Goal: Transaction & Acquisition: Purchase product/service

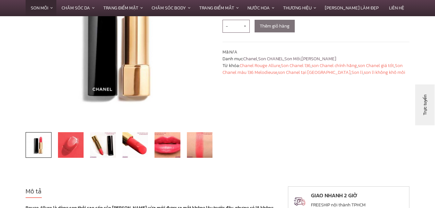
click at [65, 144] on img at bounding box center [71, 145] width 26 height 26
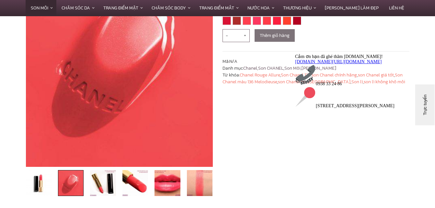
scroll to position [162, 0]
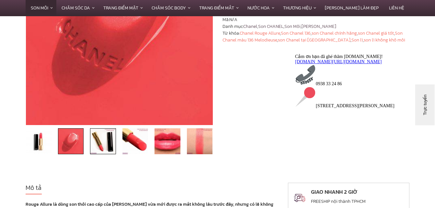
click at [107, 141] on img at bounding box center [103, 141] width 26 height 26
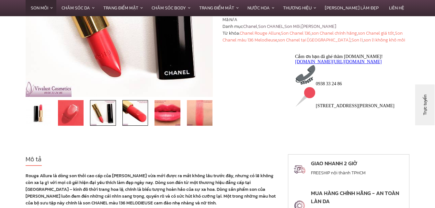
click at [138, 117] on img at bounding box center [135, 113] width 26 height 26
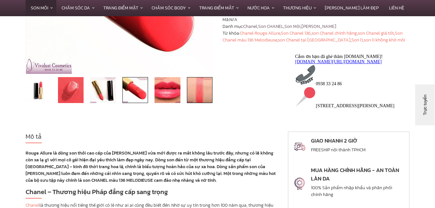
click at [194, 99] on img at bounding box center [200, 90] width 26 height 26
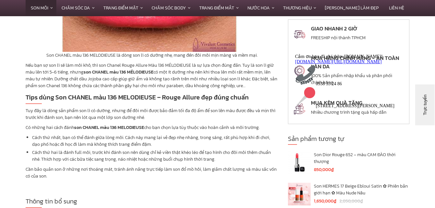
scroll to position [1197, 0]
